Goal: Information Seeking & Learning: Check status

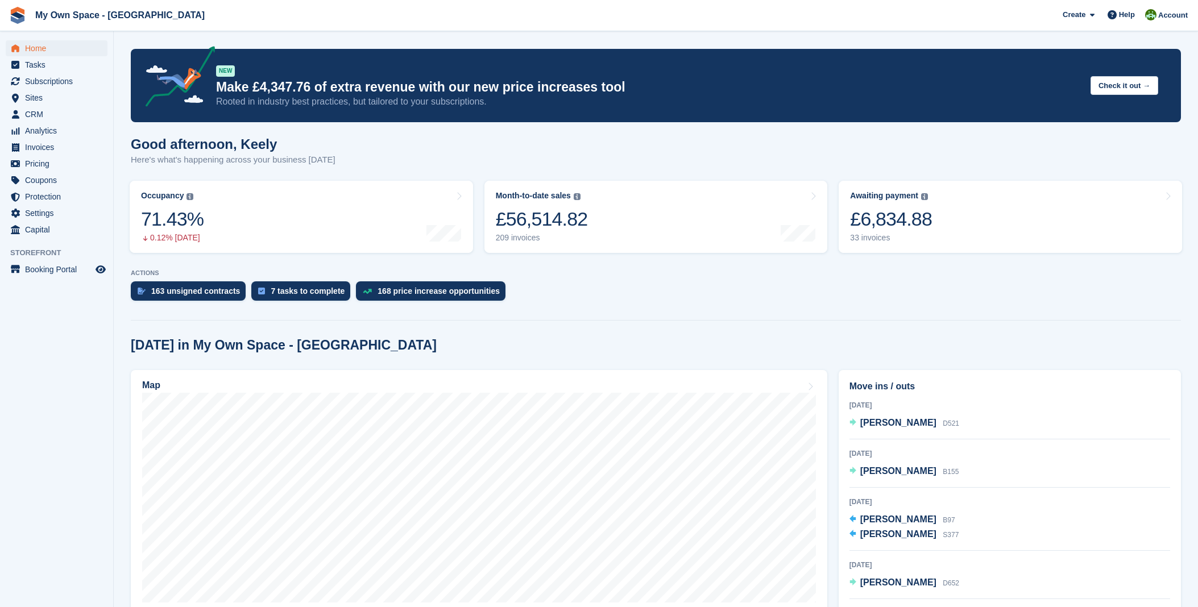
scroll to position [63, 0]
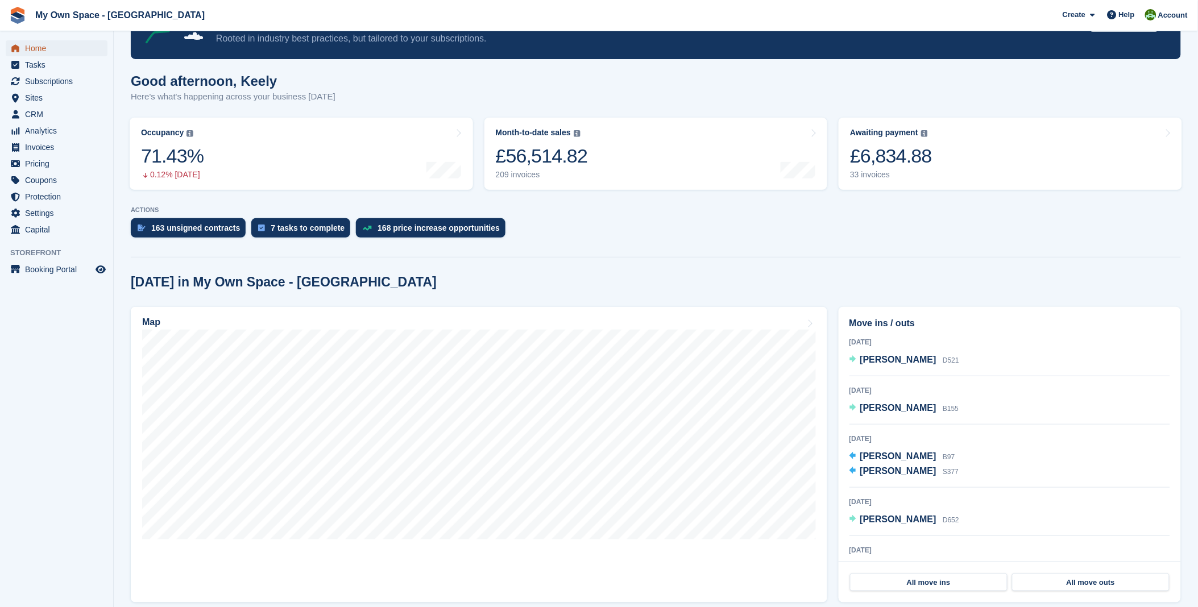
click at [49, 45] on span "Home" at bounding box center [59, 48] width 68 height 16
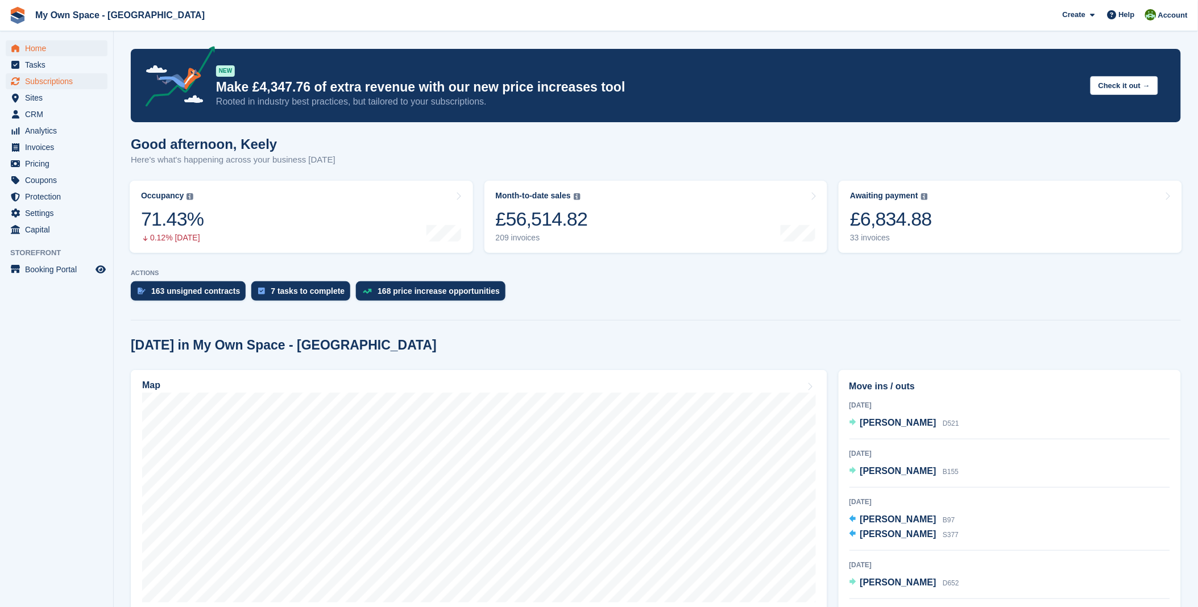
click at [61, 80] on span "Subscriptions" at bounding box center [59, 81] width 68 height 16
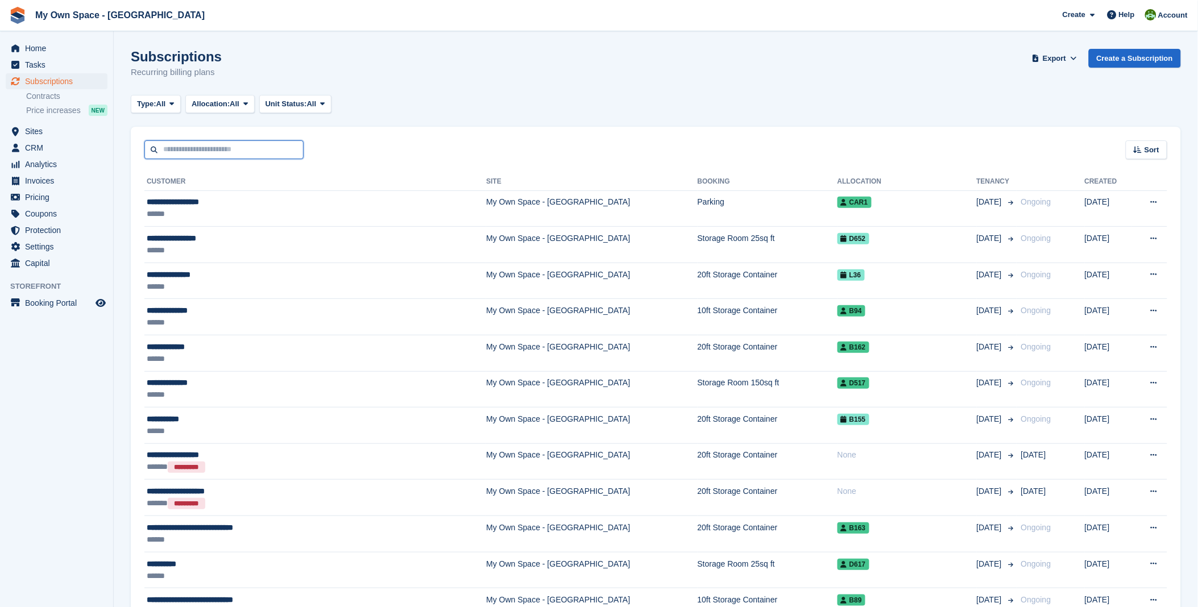
click at [245, 151] on input "text" at bounding box center [223, 149] width 159 height 19
type input "**********"
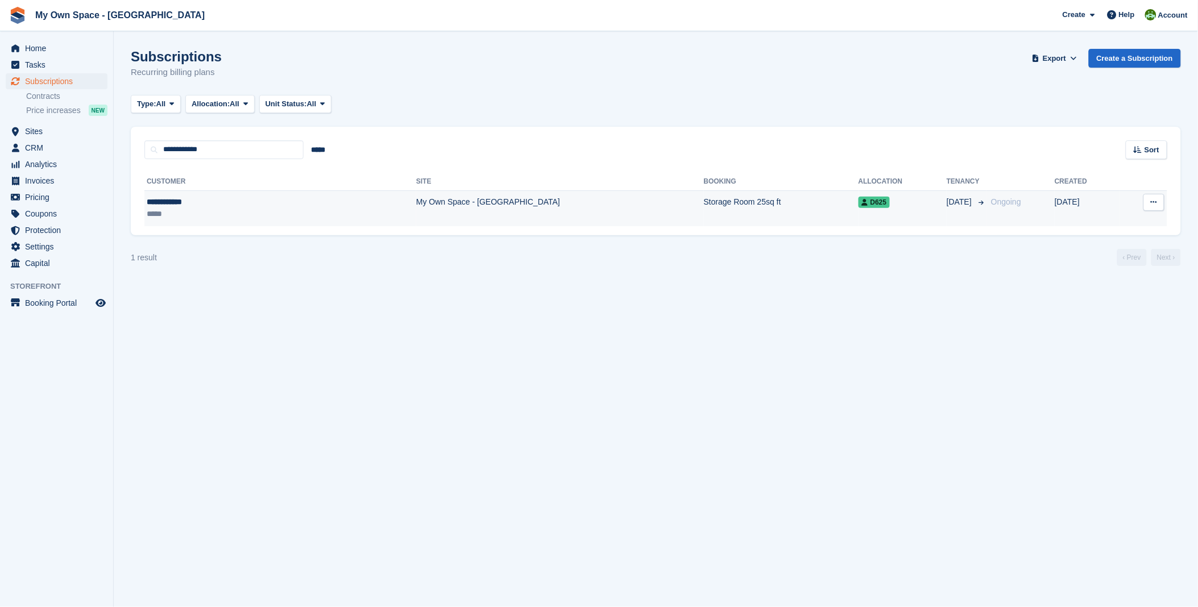
click at [195, 207] on div "**********" at bounding box center [214, 202] width 134 height 12
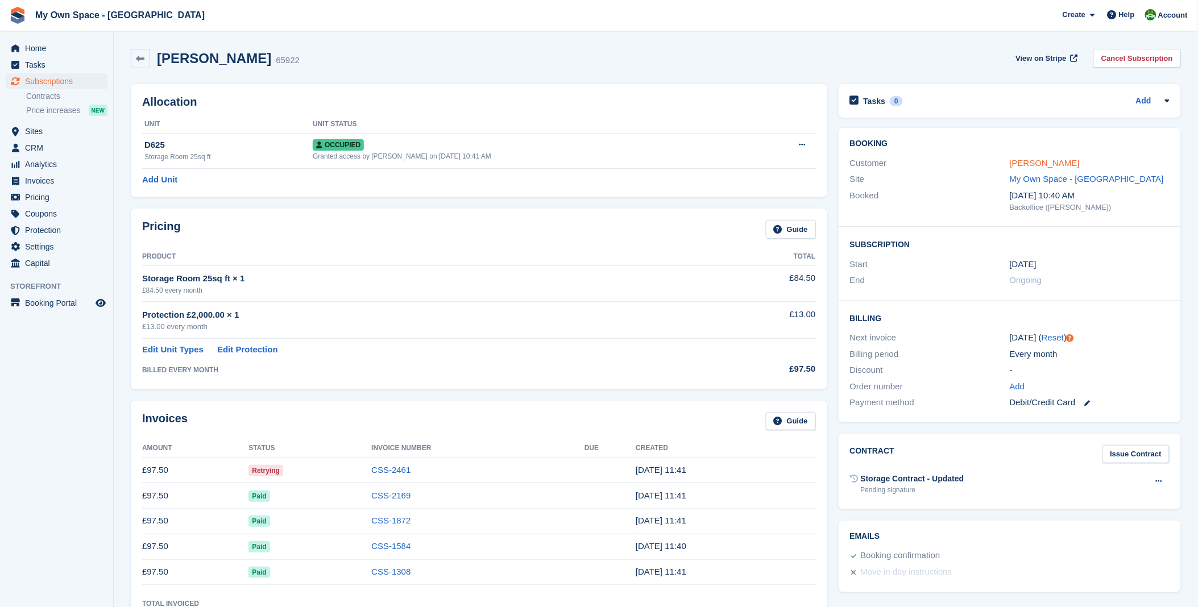
click at [1037, 168] on link "James Colton" at bounding box center [1044, 163] width 70 height 10
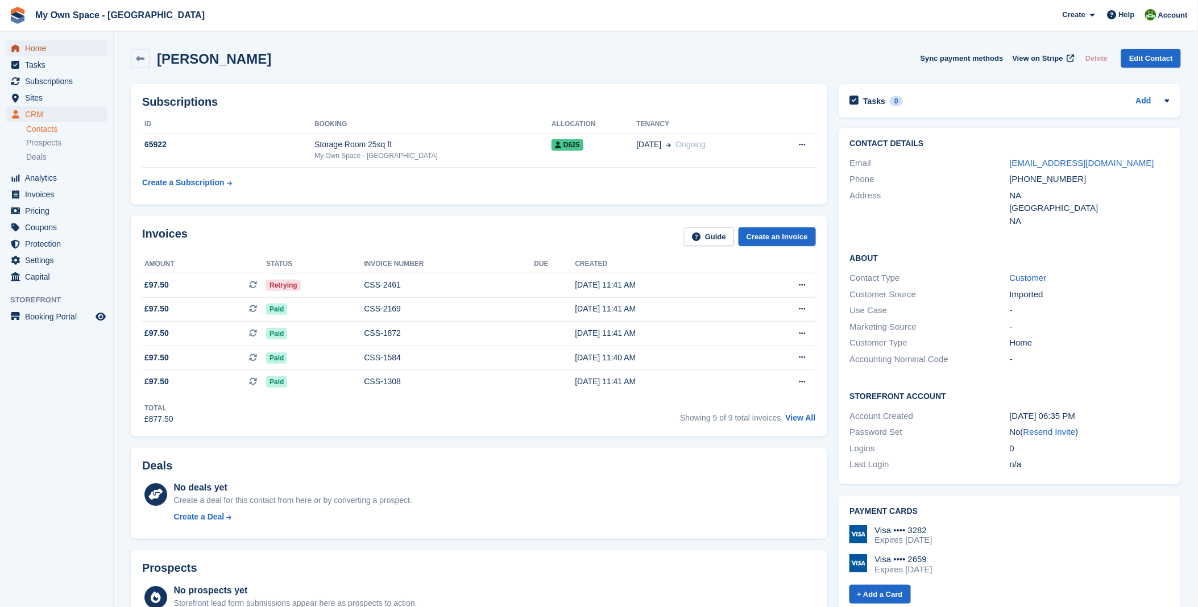
click at [27, 48] on span "Home" at bounding box center [59, 48] width 68 height 16
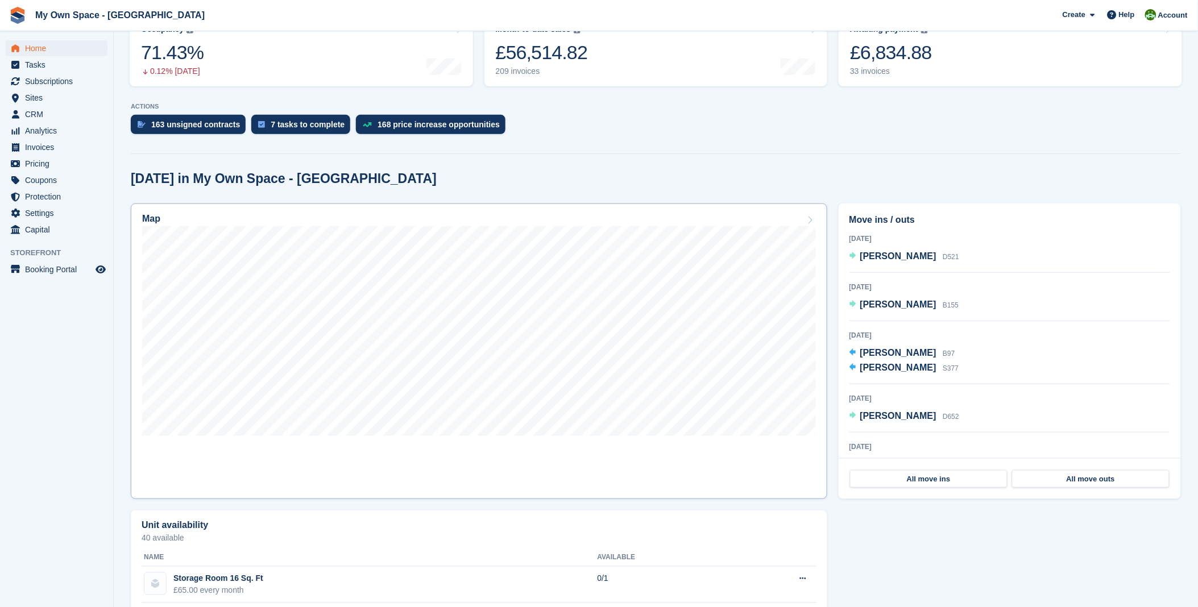
scroll to position [189, 0]
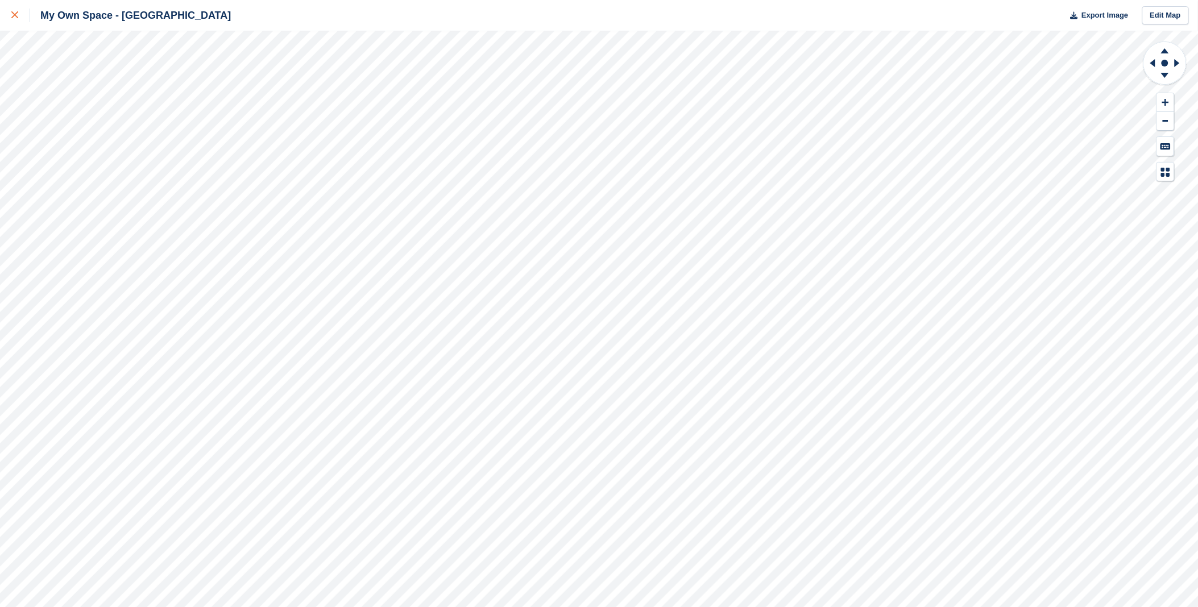
click at [16, 13] on icon at bounding box center [14, 14] width 7 height 7
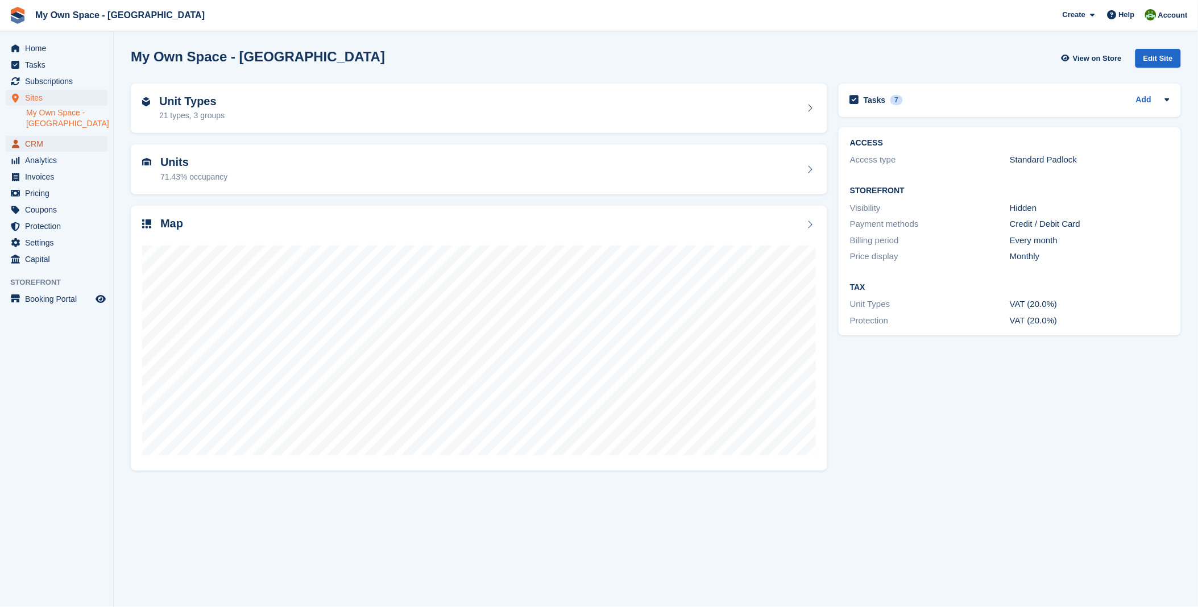
click at [43, 142] on span "CRM" at bounding box center [59, 144] width 68 height 16
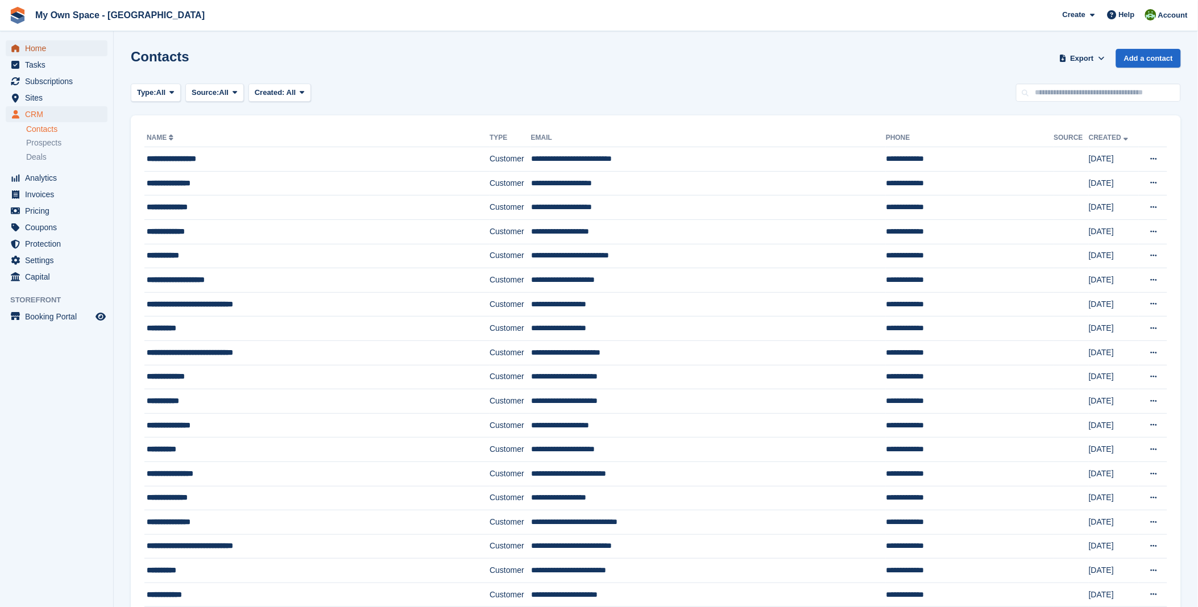
click at [32, 47] on span "Home" at bounding box center [59, 48] width 68 height 16
